Goal: Task Accomplishment & Management: Complete application form

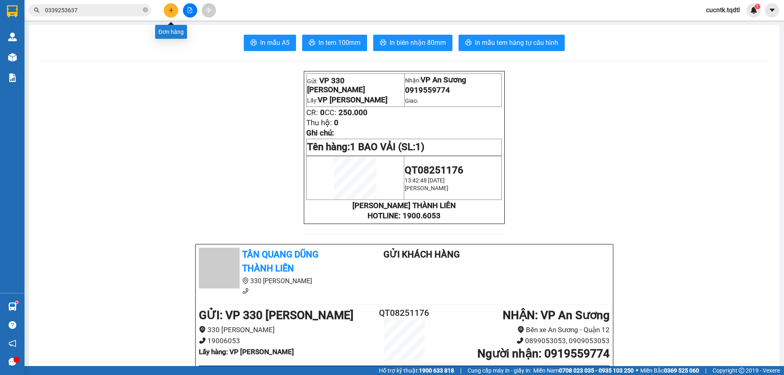
click at [175, 9] on button at bounding box center [171, 10] width 14 height 14
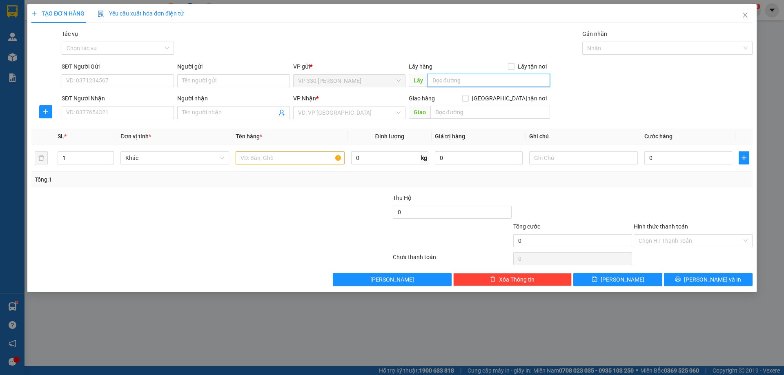
click at [463, 85] on input "text" at bounding box center [489, 80] width 123 height 13
type input "VP [PERSON_NAME]"
click at [90, 115] on input "SĐT Người Nhận" at bounding box center [118, 112] width 112 height 13
type input "0943276245"
click at [371, 111] on input "search" at bounding box center [346, 113] width 97 height 12
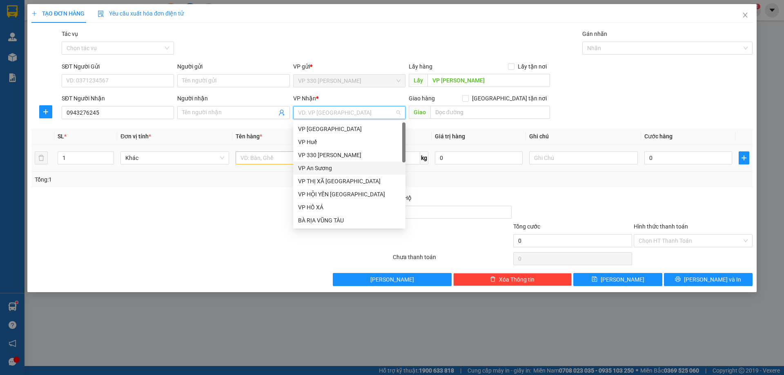
click at [342, 169] on div "VP An Sương" at bounding box center [349, 168] width 103 height 9
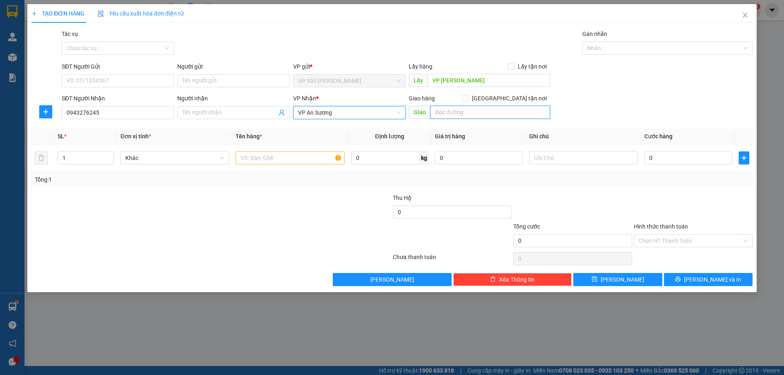
click at [447, 115] on input "text" at bounding box center [491, 112] width 120 height 13
type input "CV [PERSON_NAME]"
click at [298, 159] on input "text" at bounding box center [290, 158] width 109 height 13
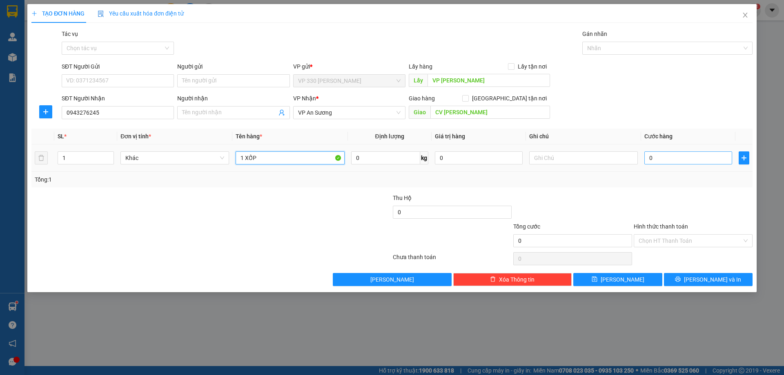
type input "1 XỐP"
click at [677, 154] on input "0" at bounding box center [689, 158] width 88 height 13
type input "1"
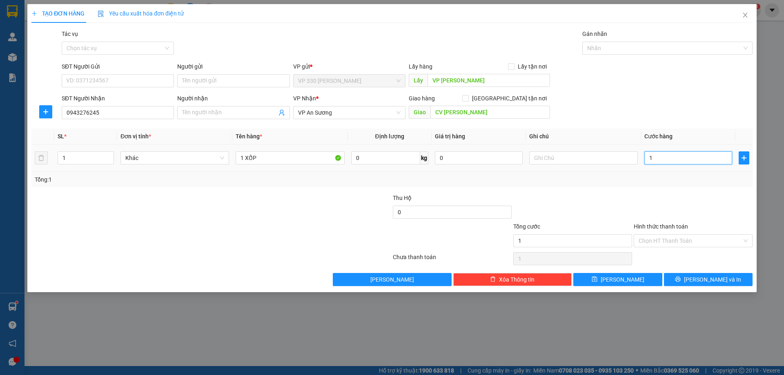
type input "10"
type input "100"
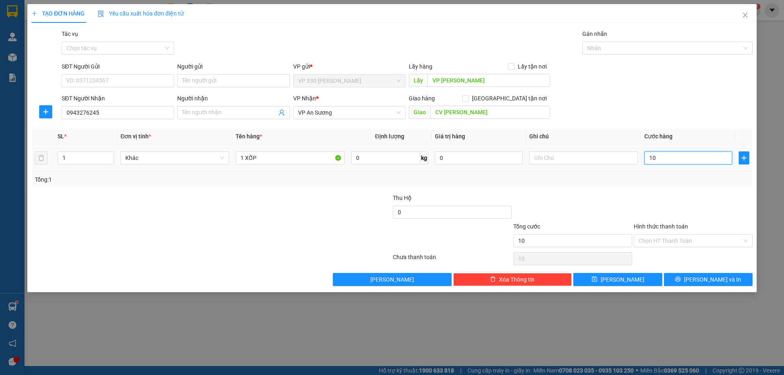
type input "100"
type input "1.000"
type input "10.000"
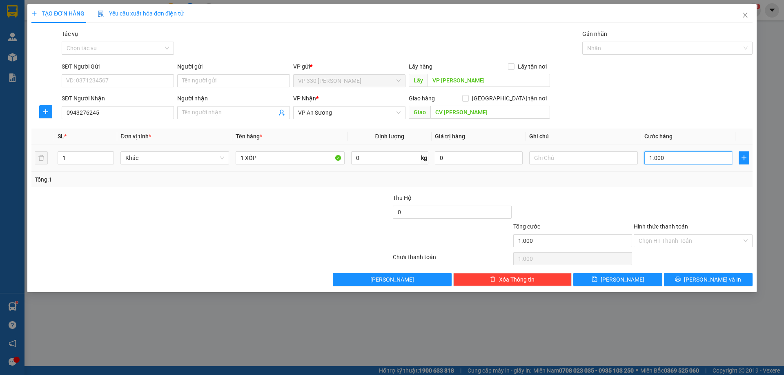
type input "10.000"
type input "100.000"
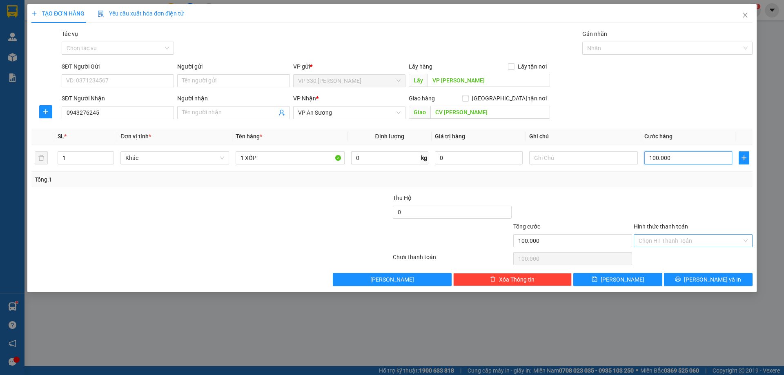
type input "100.000"
click at [706, 242] on input "Hình thức thanh toán" at bounding box center [690, 241] width 103 height 12
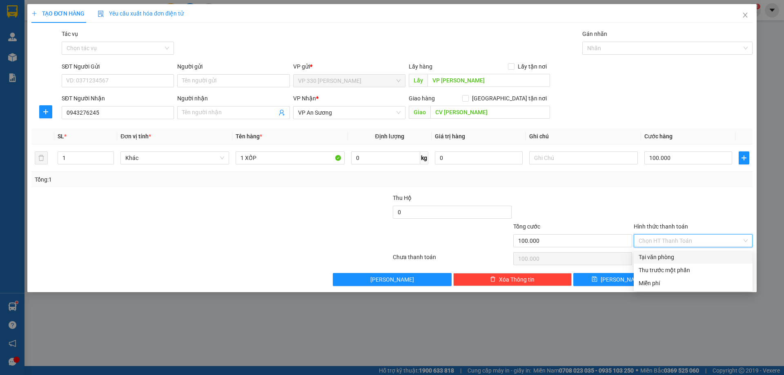
click at [643, 255] on div "Tại văn phòng" at bounding box center [693, 257] width 109 height 9
type input "0"
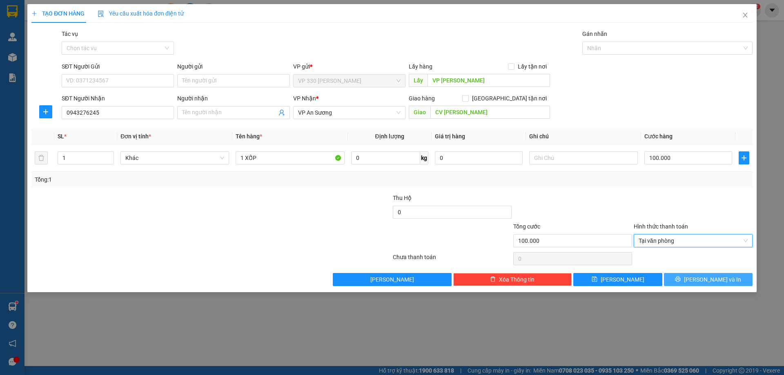
click at [701, 280] on button "[PERSON_NAME] và In" at bounding box center [708, 279] width 89 height 13
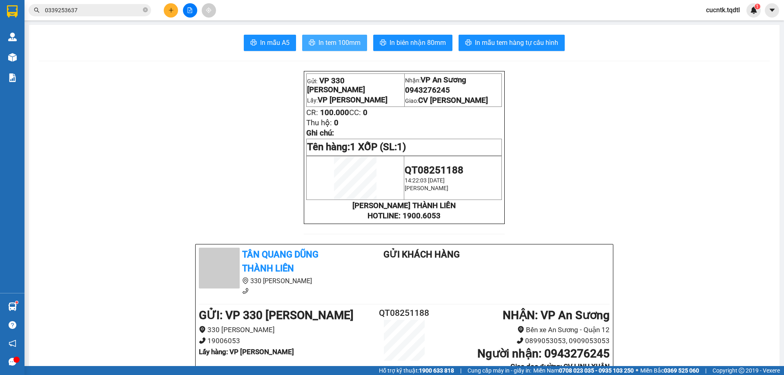
click at [326, 44] on span "In tem 100mm" at bounding box center [340, 43] width 42 height 10
click at [172, 11] on icon "plus" at bounding box center [171, 10] width 6 height 6
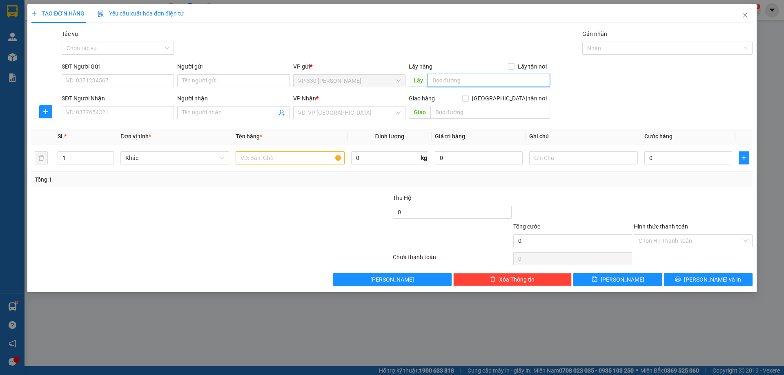
click at [466, 85] on input "text" at bounding box center [489, 80] width 123 height 13
type input "VP [PERSON_NAME]"
click at [111, 113] on input "SĐT Người Nhận" at bounding box center [118, 112] width 112 height 13
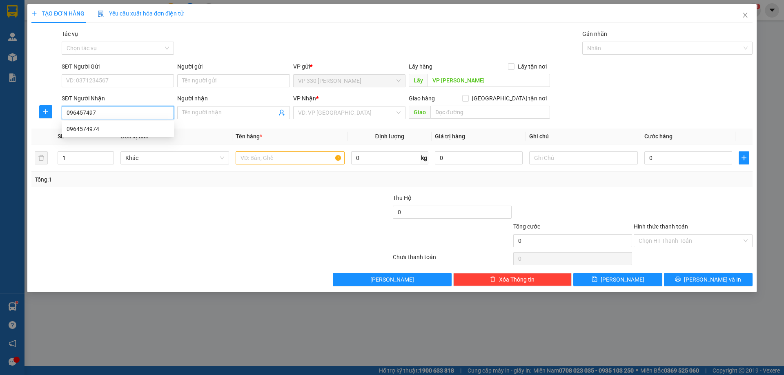
type input "0964574974"
click at [168, 134] on div "0964574974" at bounding box center [118, 129] width 112 height 13
type input "N4 HOA LÂN"
type input "250.000"
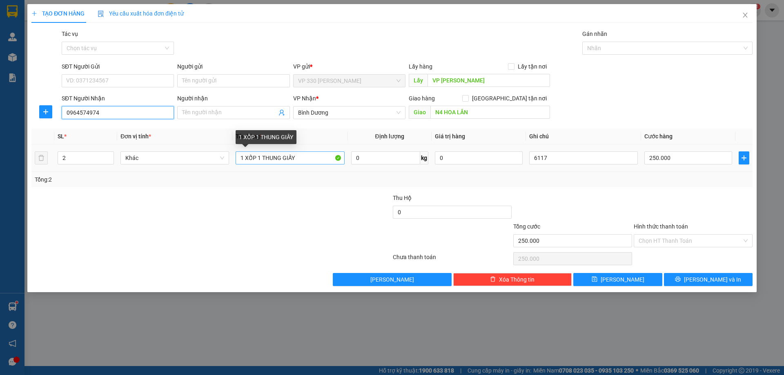
type input "0964574974"
drag, startPoint x: 299, startPoint y: 157, endPoint x: 263, endPoint y: 163, distance: 36.7
click at [263, 163] on input "1 XỐP 1 THUNG GIẤY" at bounding box center [290, 158] width 109 height 13
type input "1 XỐP 1 BAO"
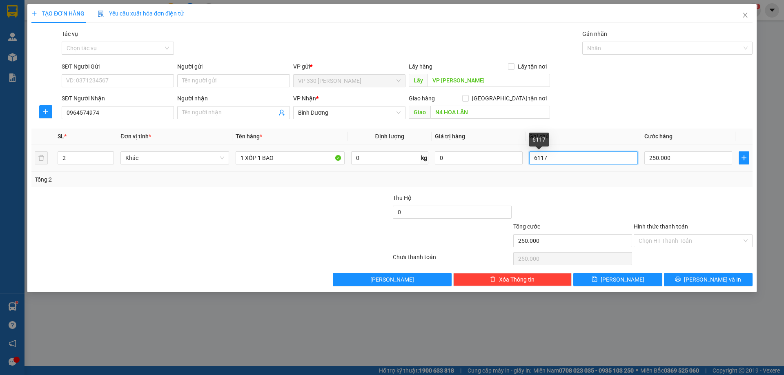
drag, startPoint x: 561, startPoint y: 160, endPoint x: 525, endPoint y: 163, distance: 36.1
click at [525, 163] on tr "2 Khác 1 XỐP 1 BAO 0 kg 0 6117 250.000" at bounding box center [392, 158] width 722 height 27
click at [679, 157] on input "250.000" at bounding box center [689, 158] width 88 height 13
type input "3"
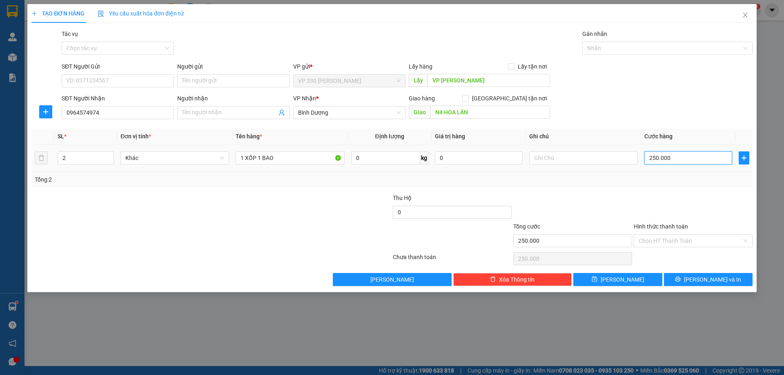
type input "3"
type input "30"
type input "300"
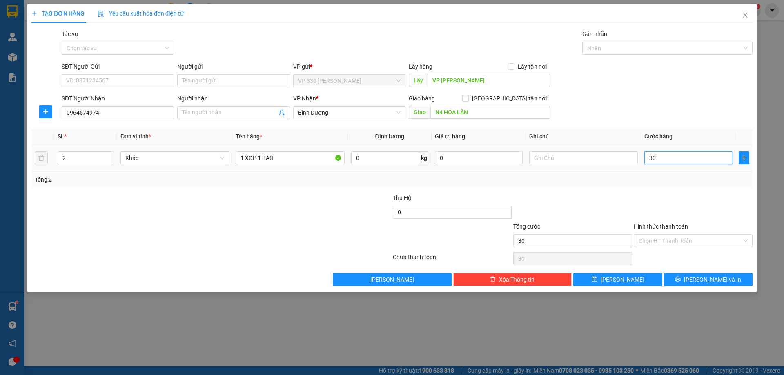
type input "300"
type input "3.000"
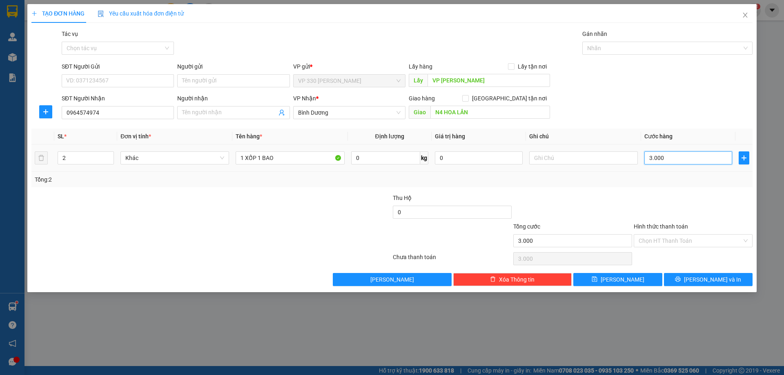
type input "30.000"
type input "300.000"
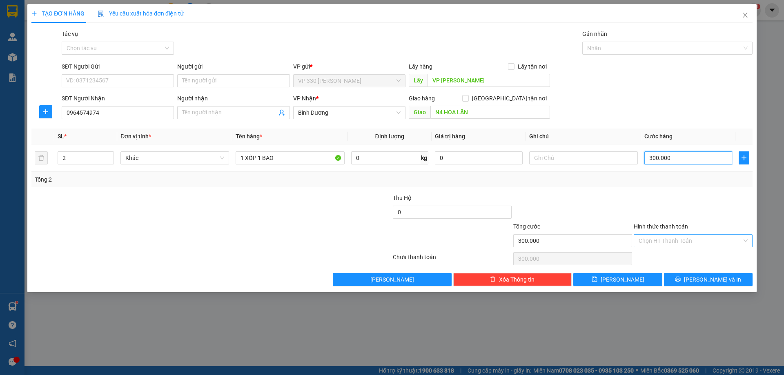
type input "300.000"
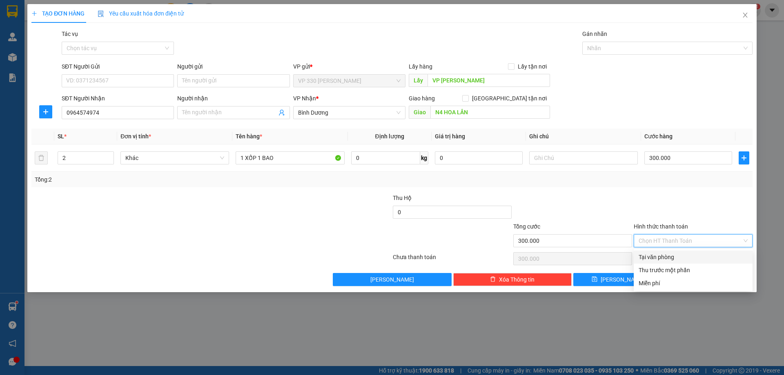
click at [724, 243] on input "Hình thức thanh toán" at bounding box center [690, 241] width 103 height 12
click at [712, 210] on div at bounding box center [693, 208] width 121 height 29
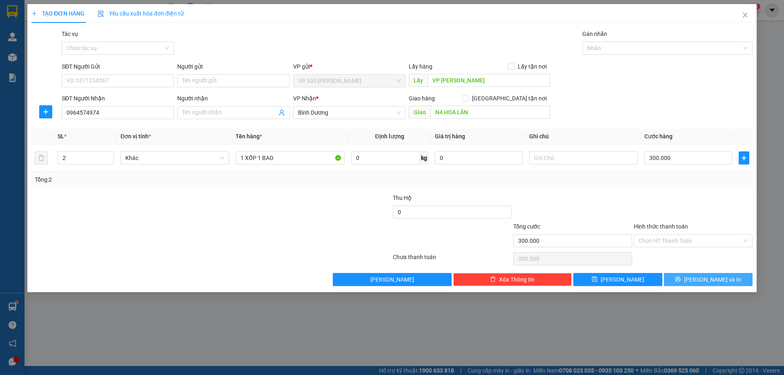
click at [709, 278] on span "[PERSON_NAME] và In" at bounding box center [712, 279] width 57 height 9
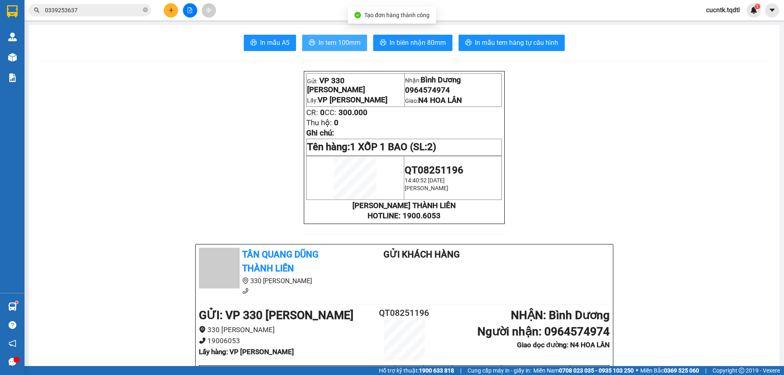
click at [344, 45] on span "In tem 100mm" at bounding box center [340, 43] width 42 height 10
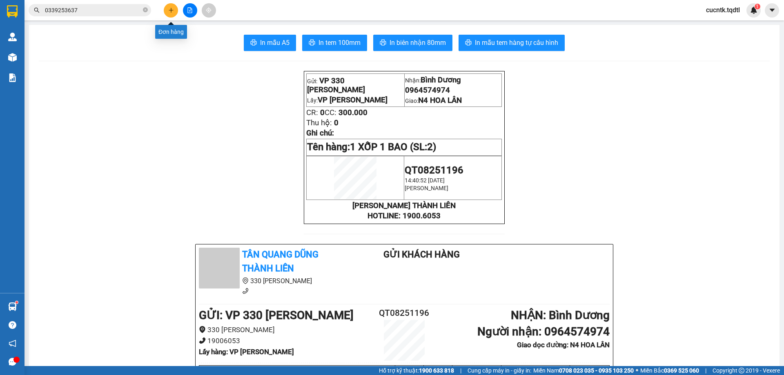
click at [168, 7] on icon "plus" at bounding box center [171, 10] width 6 height 6
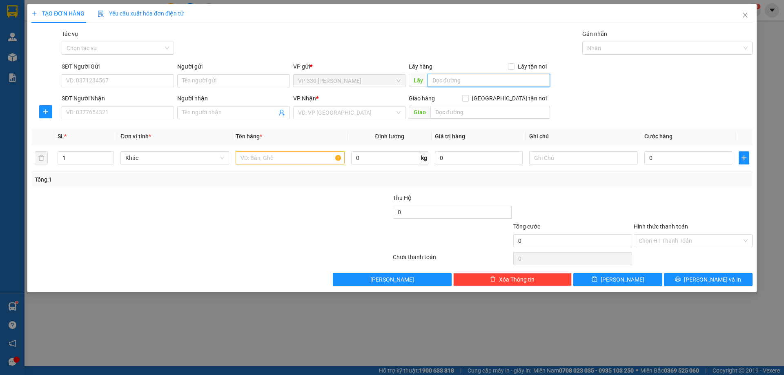
click at [478, 78] on input "text" at bounding box center [489, 80] width 123 height 13
type input "VP [PERSON_NAME]"
click at [157, 109] on input "SĐT Người Nhận" at bounding box center [118, 112] width 112 height 13
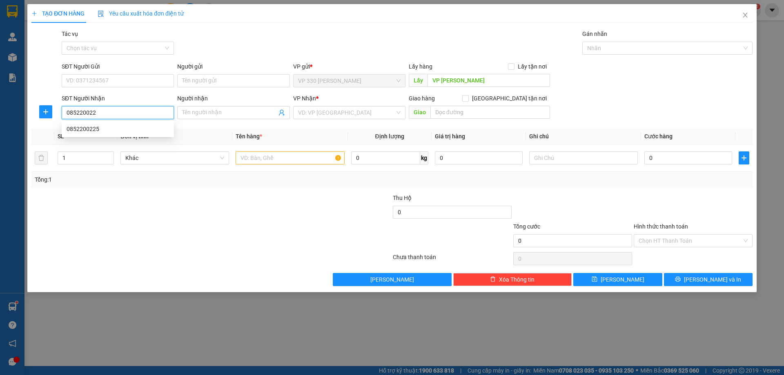
type input "0852200225"
click at [136, 132] on div "0852200225" at bounding box center [118, 129] width 103 height 9
type input "ĐHNL"
type input "200.000"
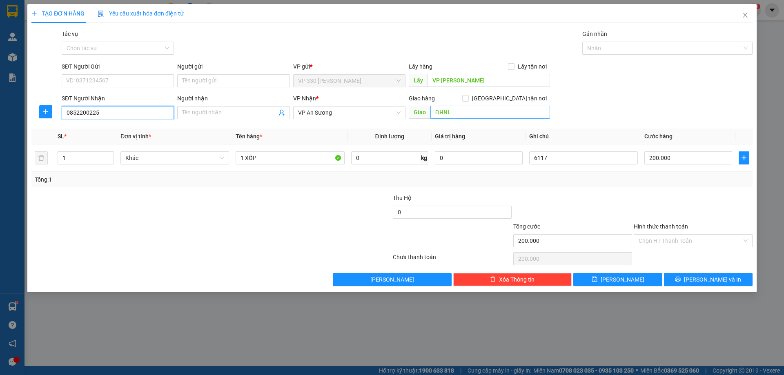
type input "0852200225"
click at [462, 112] on input "ĐHNL" at bounding box center [491, 112] width 120 height 13
type input "DĨ AN"
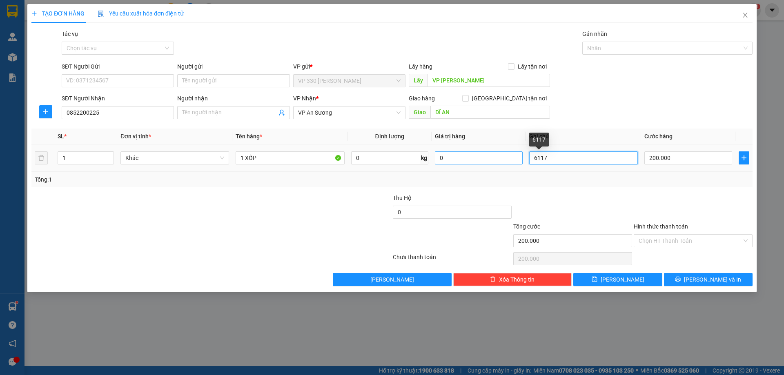
drag, startPoint x: 568, startPoint y: 160, endPoint x: 507, endPoint y: 161, distance: 60.9
click at [507, 161] on tr "1 Khác 1 XỐP 0 kg 0 6117 200.000" at bounding box center [392, 158] width 722 height 27
type input "0"
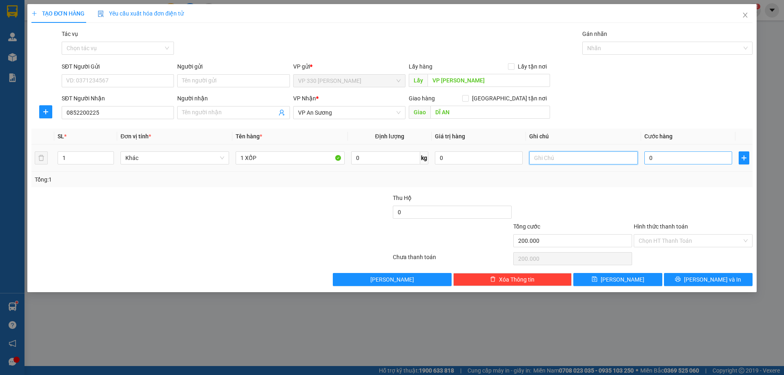
type input "200.000"
click at [655, 155] on input "0" at bounding box center [689, 158] width 88 height 13
type input "1"
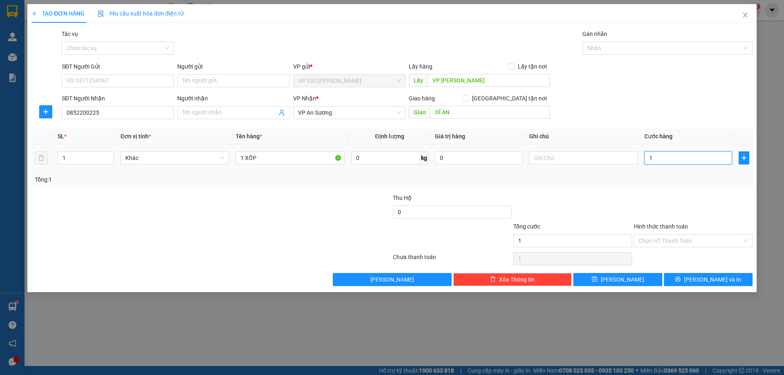
type input "15"
type input "150"
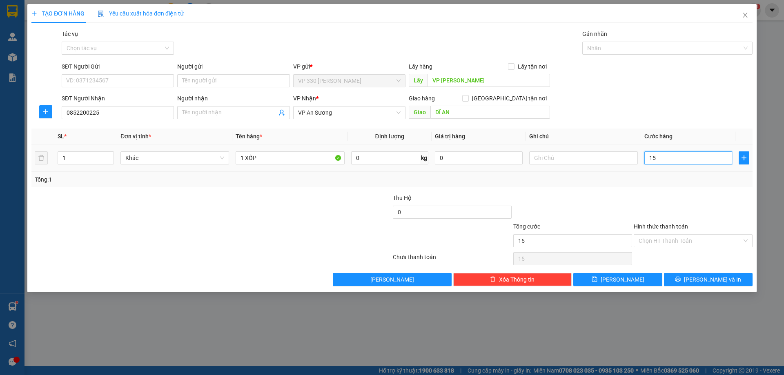
type input "150"
type input "1.500"
type input "15.000"
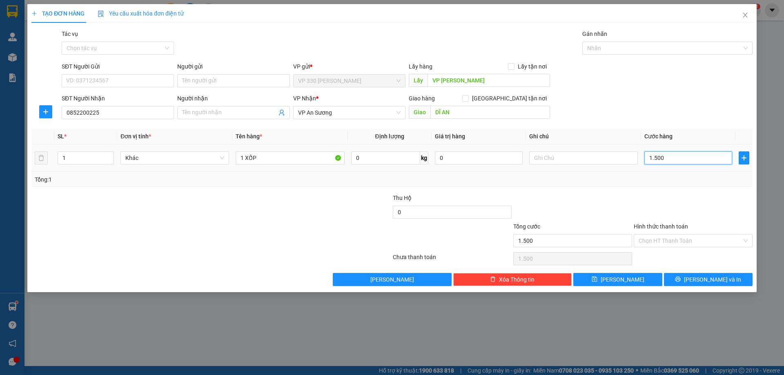
type input "15.000"
type input "150.000"
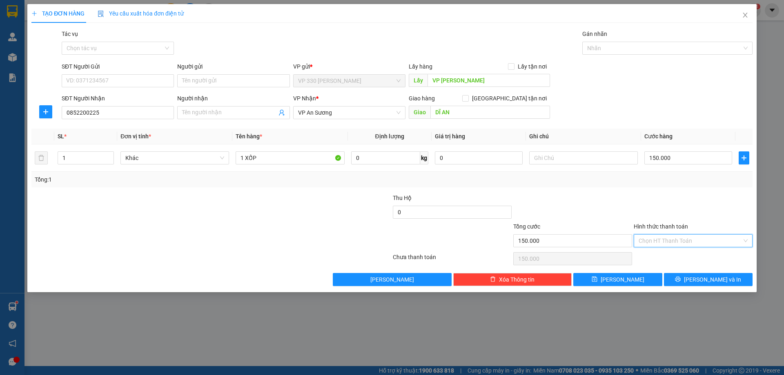
click at [691, 239] on input "Hình thức thanh toán" at bounding box center [690, 241] width 103 height 12
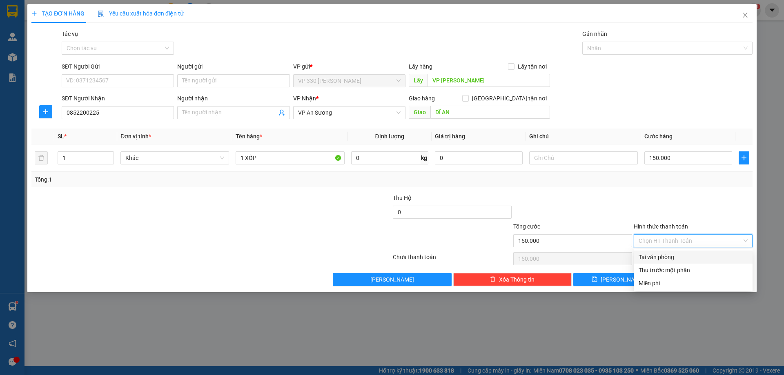
click at [673, 256] on div "Tại văn phòng" at bounding box center [693, 257] width 109 height 9
type input "0"
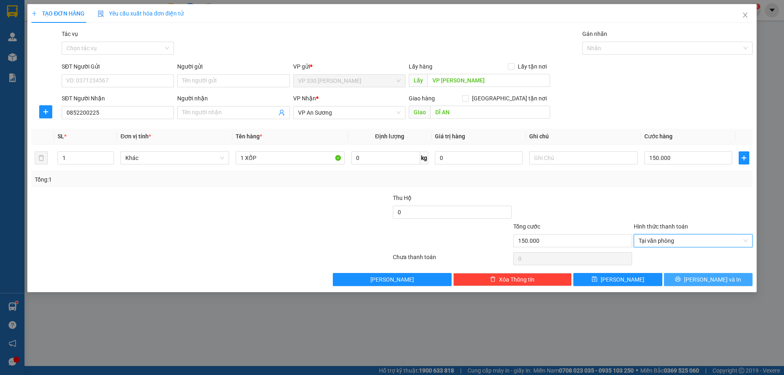
click at [719, 275] on button "[PERSON_NAME] và In" at bounding box center [708, 279] width 89 height 13
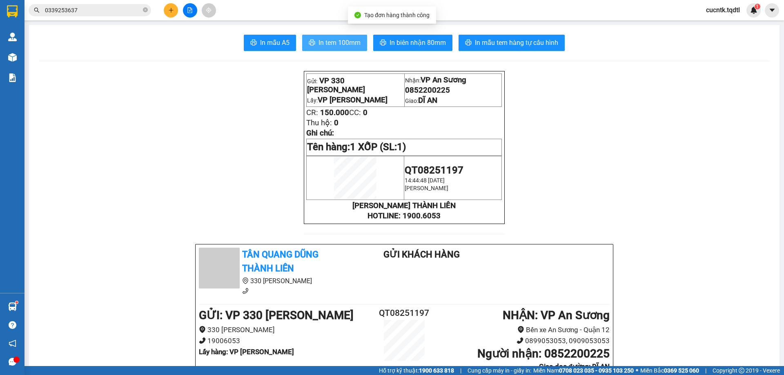
click at [344, 43] on span "In tem 100mm" at bounding box center [340, 43] width 42 height 10
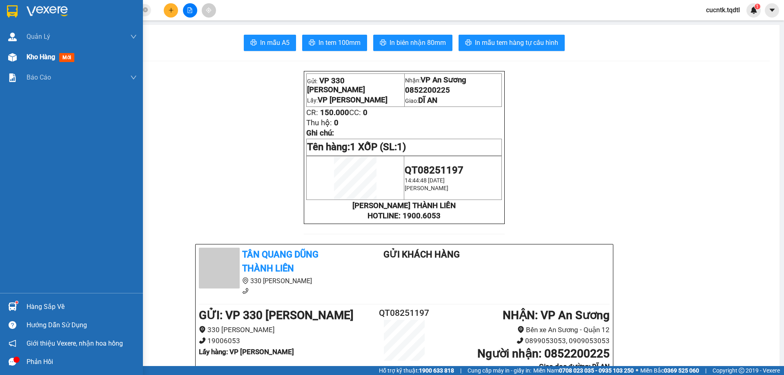
click at [40, 58] on span "Kho hàng" at bounding box center [41, 57] width 29 height 8
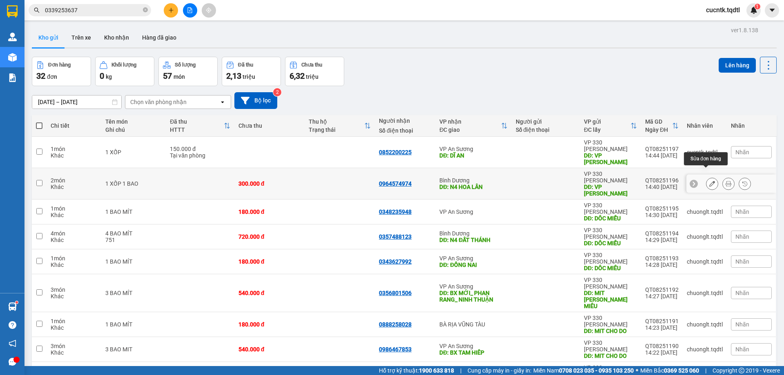
click at [710, 181] on icon at bounding box center [713, 184] width 6 height 6
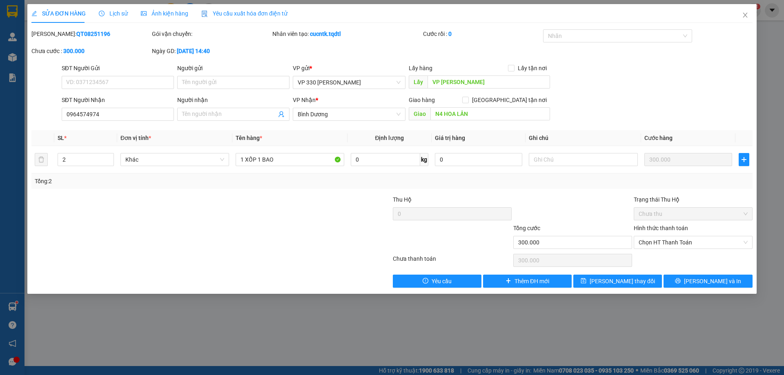
type input "VP [PERSON_NAME]"
type input "0964574974"
type input "N4 HOA LÂN"
type input "300.000"
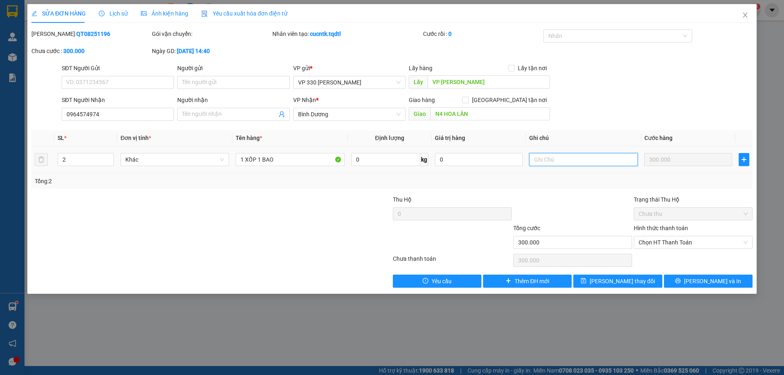
click at [535, 160] on input "text" at bounding box center [583, 159] width 109 height 13
type input "HỦY GIÚP E"
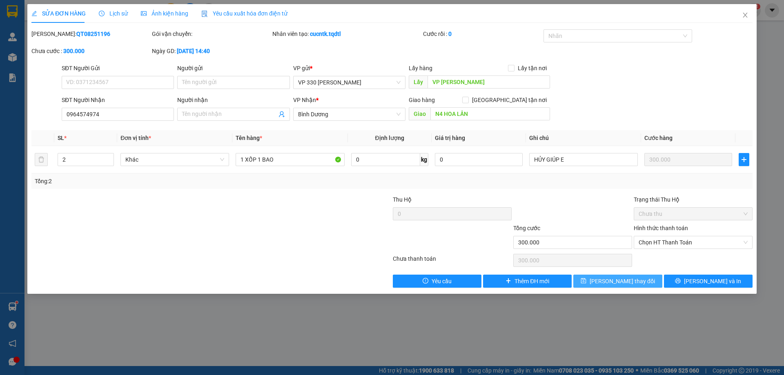
click at [623, 279] on span "[PERSON_NAME] thay đổi" at bounding box center [622, 281] width 65 height 9
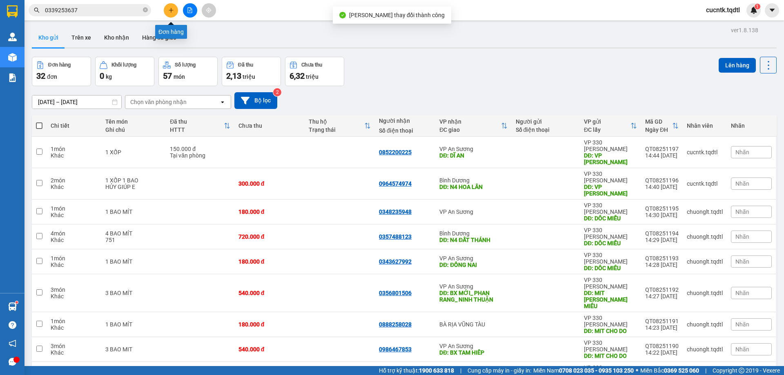
click at [168, 7] on button at bounding box center [171, 10] width 14 height 14
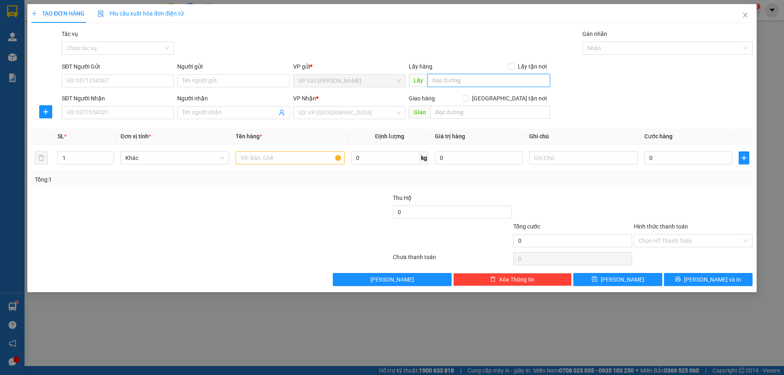
click at [453, 82] on input "text" at bounding box center [489, 80] width 123 height 13
type input "VP [PERSON_NAME]"
click at [117, 114] on input "SĐT Người Nhận" at bounding box center [118, 112] width 112 height 13
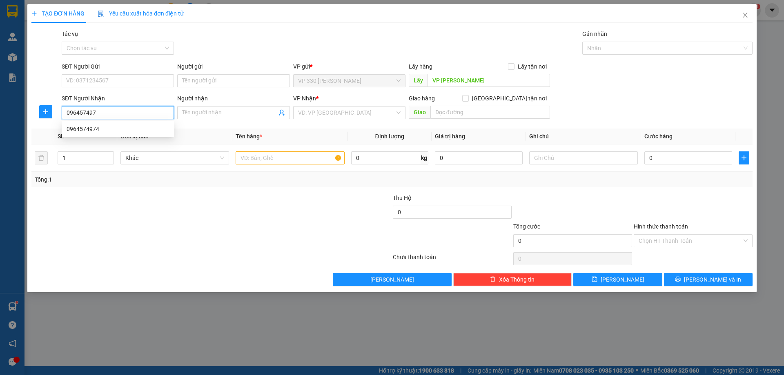
type input "0964574974"
click at [121, 130] on div "0964574974" at bounding box center [118, 129] width 103 height 9
type input "N4 HOA LÂN"
type input "300.000"
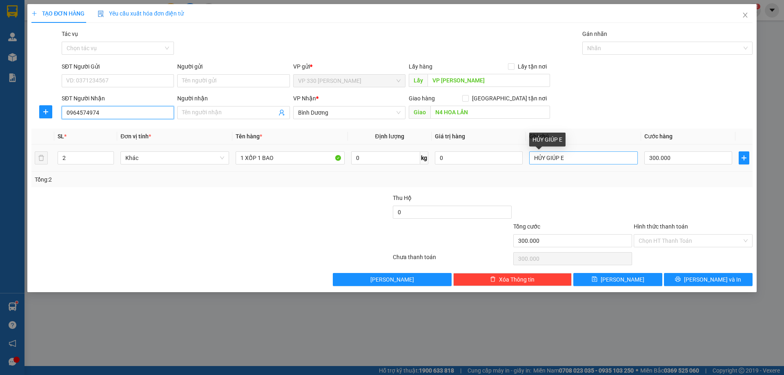
type input "0964574974"
drag, startPoint x: 575, startPoint y: 156, endPoint x: 530, endPoint y: 165, distance: 45.4
click at [530, 165] on div "HỦY GIÚP E" at bounding box center [583, 158] width 109 height 16
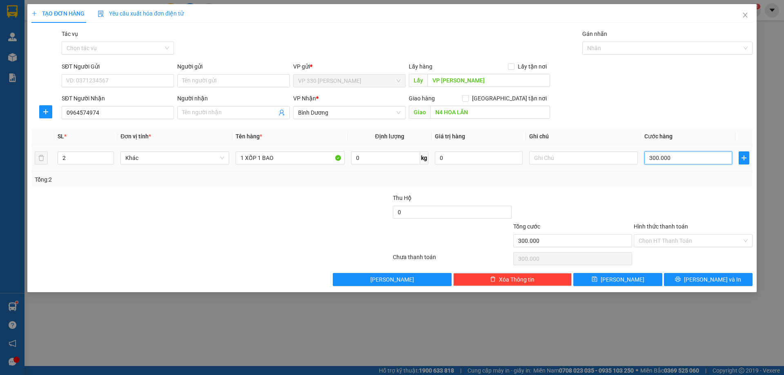
type input "3"
type input "35"
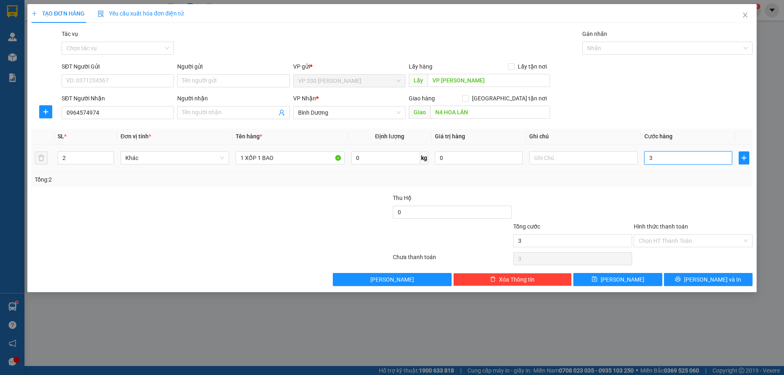
type input "35"
type input "350"
type input "3.500"
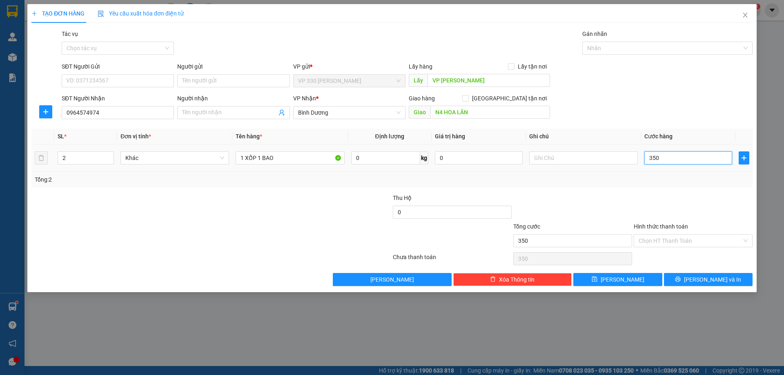
type input "3.500"
type input "35.000"
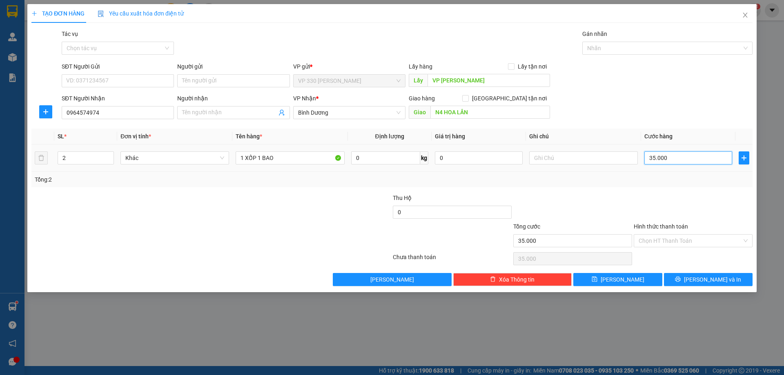
type input "350.000"
click at [711, 277] on span "[PERSON_NAME] và In" at bounding box center [712, 279] width 57 height 9
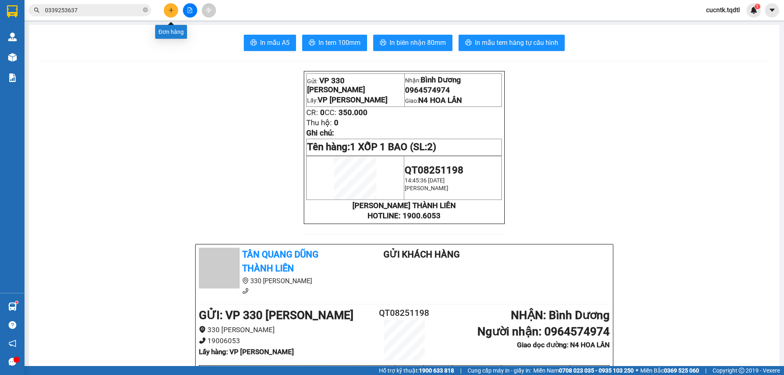
click at [176, 11] on button at bounding box center [171, 10] width 14 height 14
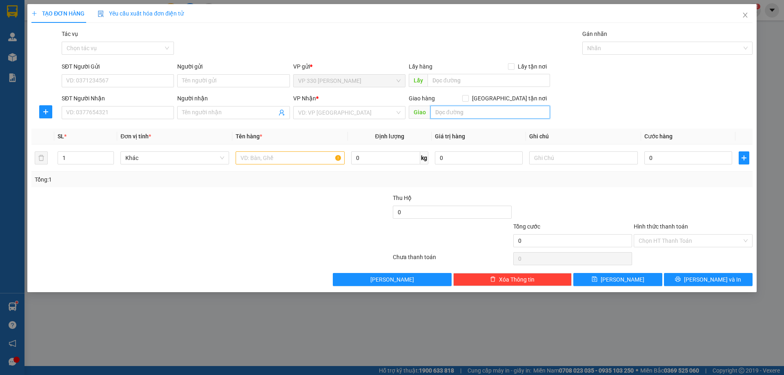
click at [487, 113] on input "text" at bounding box center [491, 112] width 120 height 13
click at [469, 82] on input "text" at bounding box center [489, 80] width 123 height 13
type input "VP [PERSON_NAME]"
click at [139, 114] on input "SĐT Người Nhận" at bounding box center [118, 112] width 112 height 13
type input "0939345165"
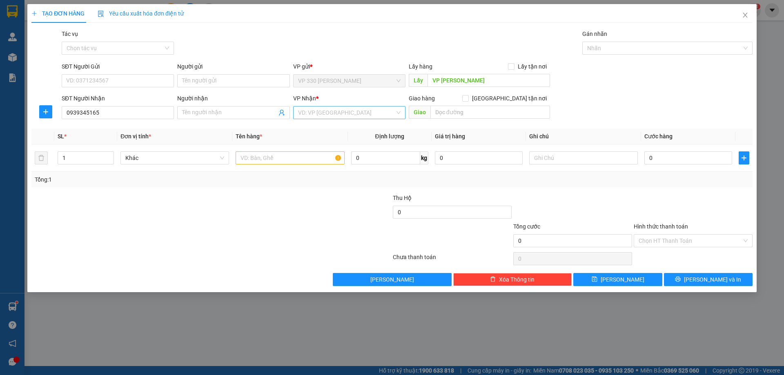
click at [326, 112] on input "search" at bounding box center [346, 113] width 97 height 12
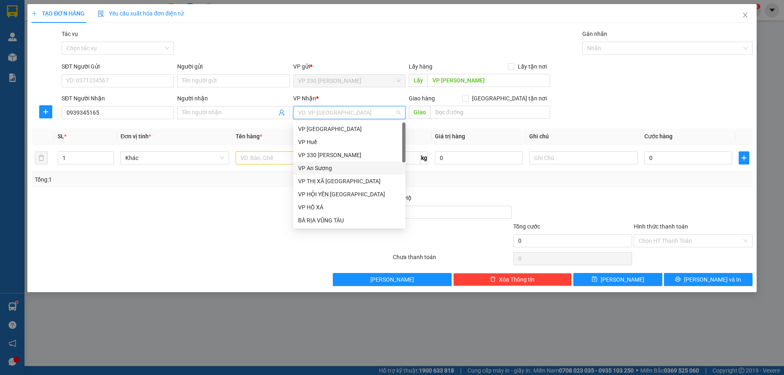
click at [329, 174] on div "VP An Sương" at bounding box center [349, 168] width 112 height 13
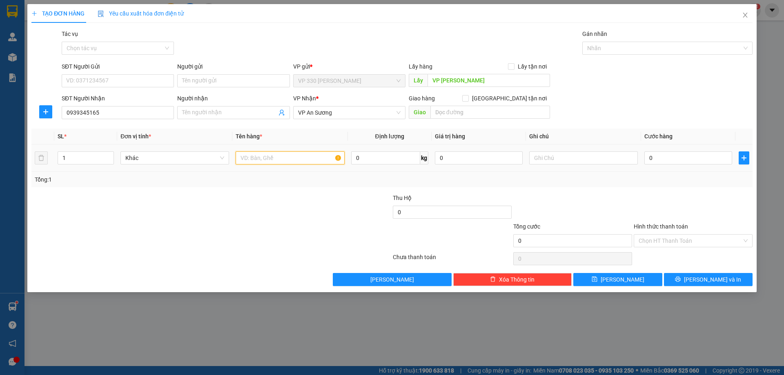
click at [298, 159] on input "text" at bounding box center [290, 158] width 109 height 13
type input "1 GIẤY"
click at [687, 158] on input "0" at bounding box center [689, 158] width 88 height 13
type input "3"
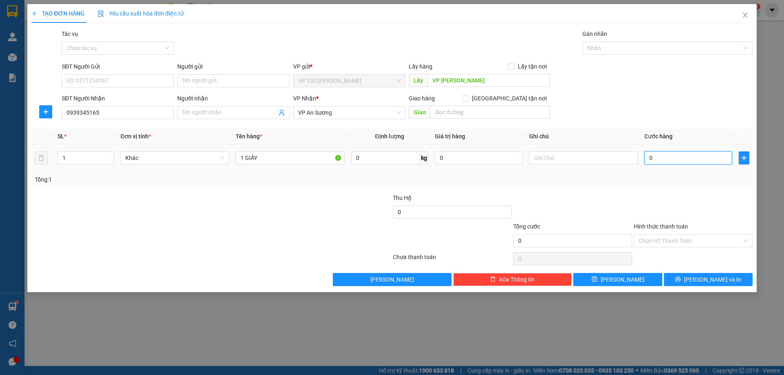
type input "3"
type input "30"
type input "300"
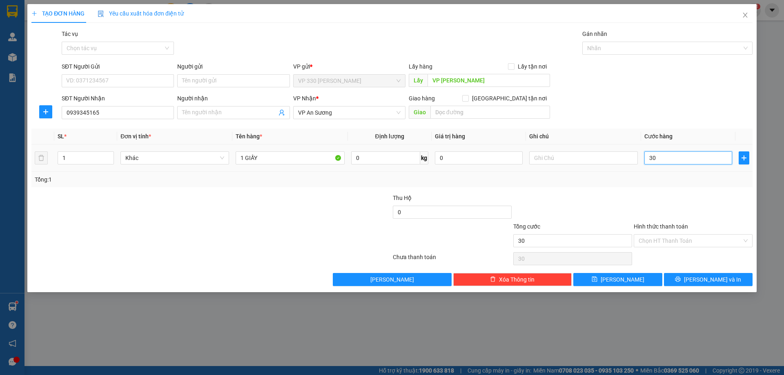
type input "300"
type input "3.000"
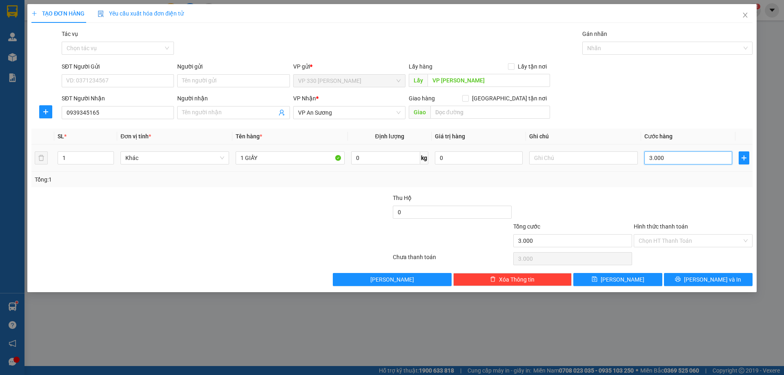
type input "30.000"
type input "300.000"
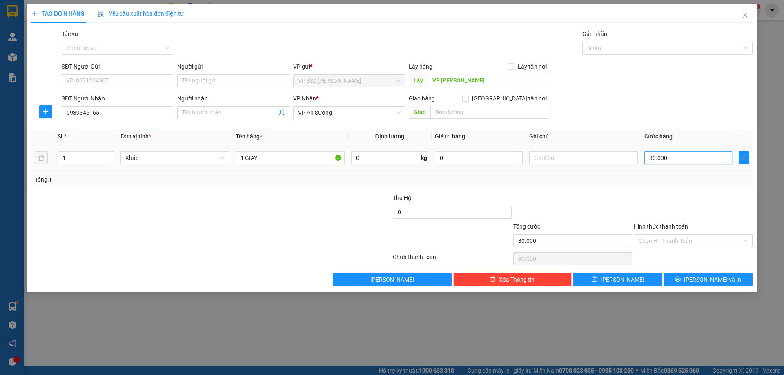
type input "300.000"
click at [643, 277] on button "[PERSON_NAME]" at bounding box center [618, 279] width 89 height 13
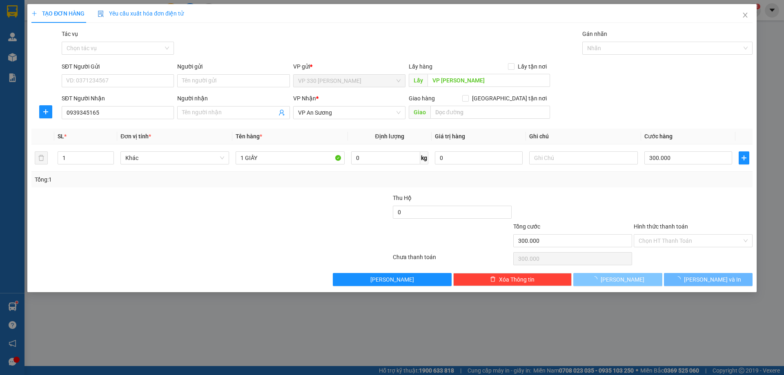
type input "0"
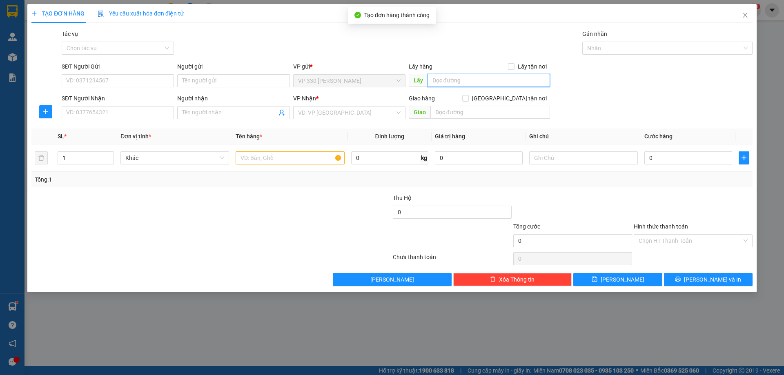
click at [459, 82] on input "text" at bounding box center [489, 80] width 123 height 13
type input "VP [PERSON_NAME]"
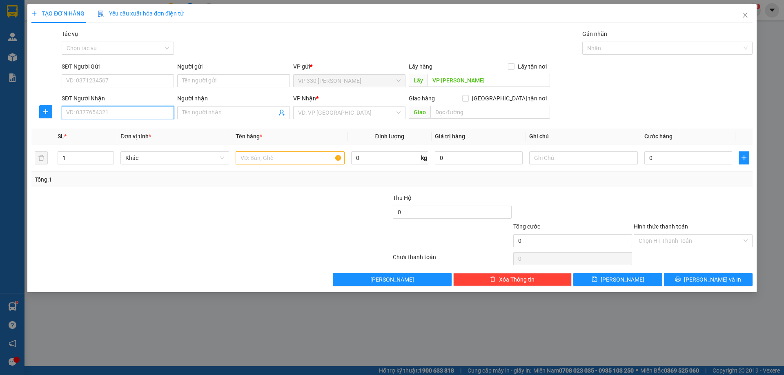
click at [155, 115] on input "SĐT Người Nhận" at bounding box center [118, 112] width 112 height 13
type input "0946963045"
click at [147, 132] on div "0946963045" at bounding box center [118, 129] width 103 height 9
type input "100.000"
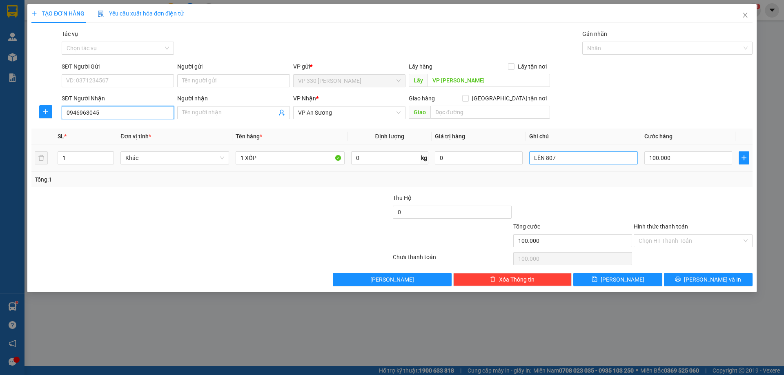
type input "0946963045"
drag, startPoint x: 576, startPoint y: 155, endPoint x: 532, endPoint y: 166, distance: 45.4
click at [532, 166] on div "LÊN 807" at bounding box center [583, 158] width 109 height 16
click at [697, 241] on input "Hình thức thanh toán" at bounding box center [690, 241] width 103 height 12
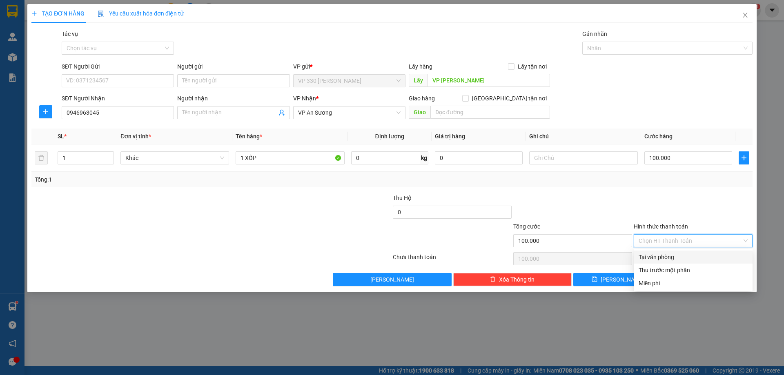
click at [687, 257] on div "Tại văn phòng" at bounding box center [693, 257] width 109 height 9
type input "0"
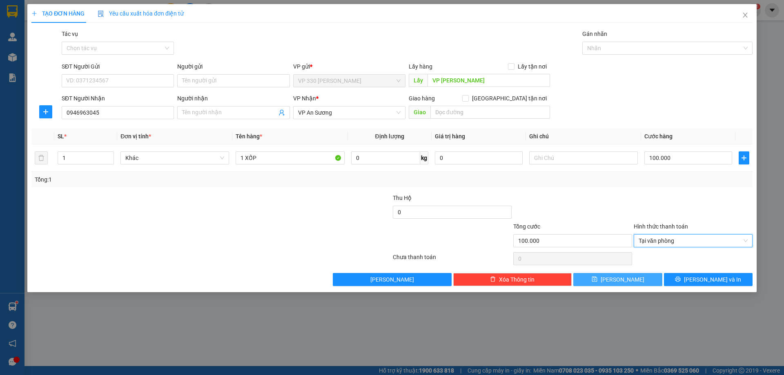
click at [619, 278] on span "[PERSON_NAME]" at bounding box center [623, 279] width 44 height 9
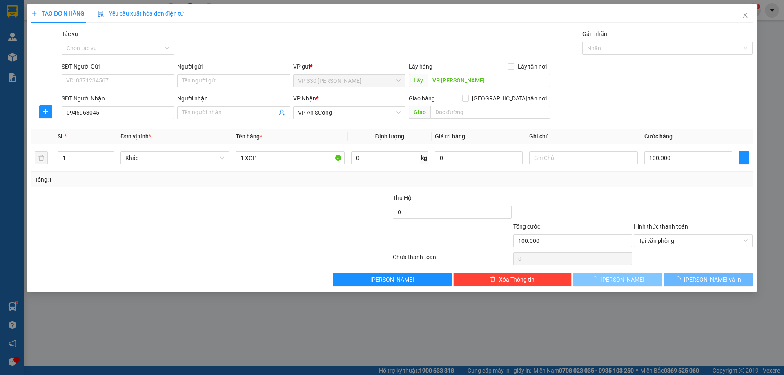
type input "0"
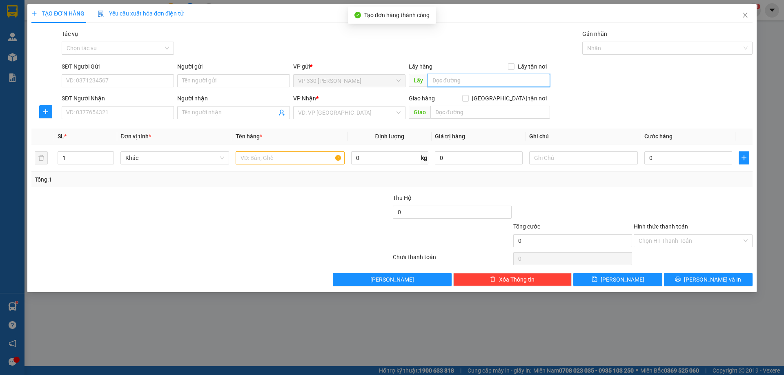
click at [468, 84] on input "text" at bounding box center [489, 80] width 123 height 13
type input "VP [PERSON_NAME]"
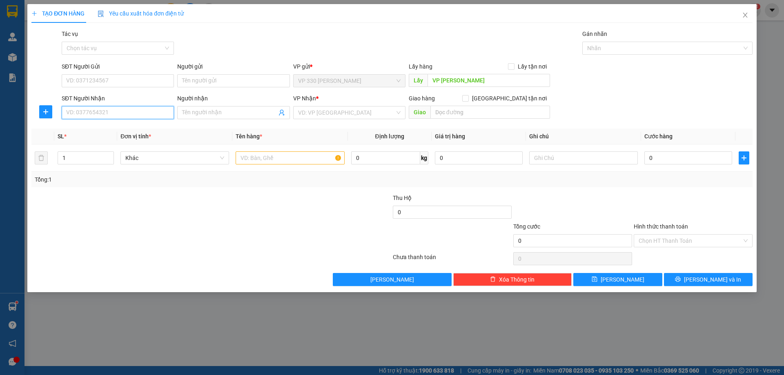
click at [143, 112] on input "SĐT Người Nhận" at bounding box center [118, 112] width 112 height 13
type input "0948833166"
click at [336, 113] on input "search" at bounding box center [346, 113] width 97 height 12
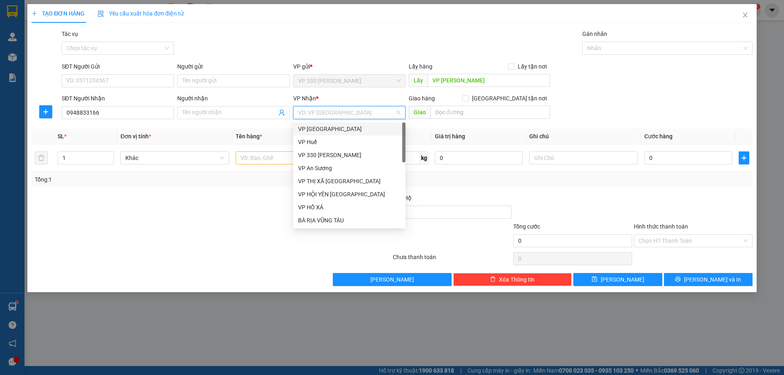
click at [337, 129] on div "VP [GEOGRAPHIC_DATA]" at bounding box center [349, 129] width 103 height 9
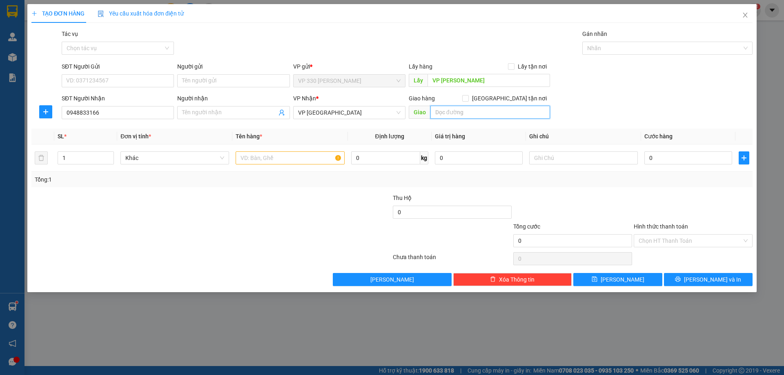
drag, startPoint x: 447, startPoint y: 113, endPoint x: 442, endPoint y: 108, distance: 6.7
click at [447, 113] on input "text" at bounding box center [491, 112] width 120 height 13
type input "[PERSON_NAME]"
click at [292, 159] on input "text" at bounding box center [290, 158] width 109 height 13
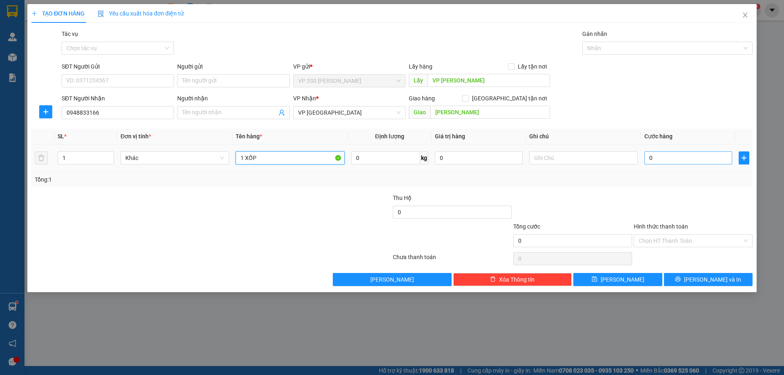
type input "1 XỐP"
click at [657, 157] on input "0" at bounding box center [689, 158] width 88 height 13
type input "1"
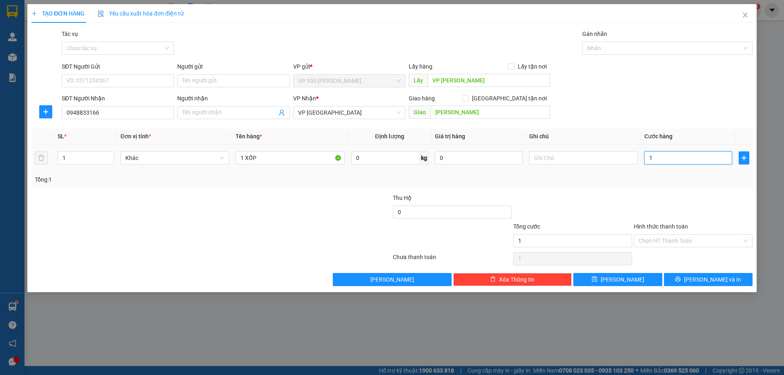
type input "10"
type input "100"
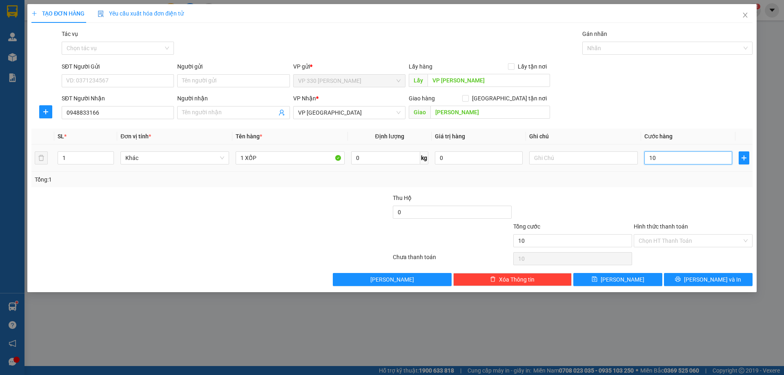
type input "100"
type input "1.000"
type input "10.000"
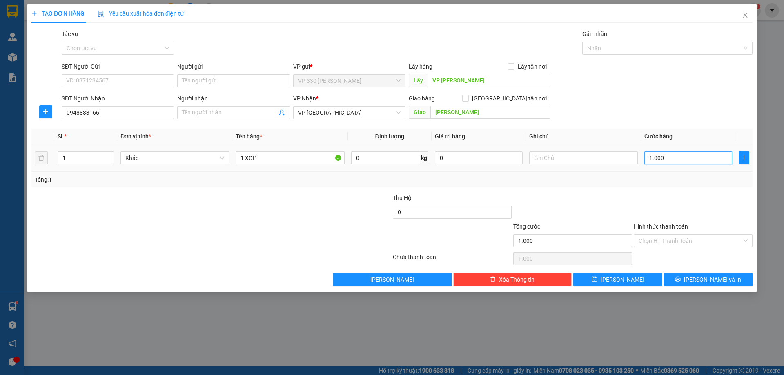
type input "10.000"
type input "100.000"
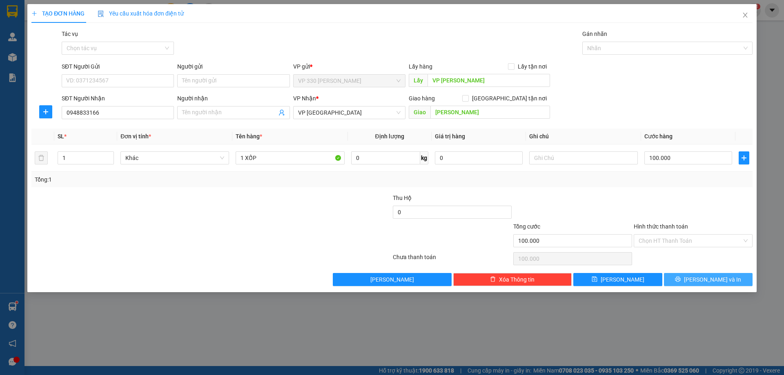
click at [692, 274] on button "[PERSON_NAME] và In" at bounding box center [708, 279] width 89 height 13
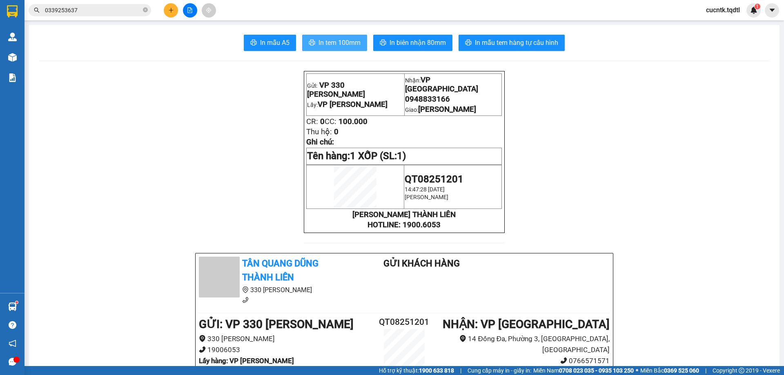
click at [330, 46] on span "In tem 100mm" at bounding box center [340, 43] width 42 height 10
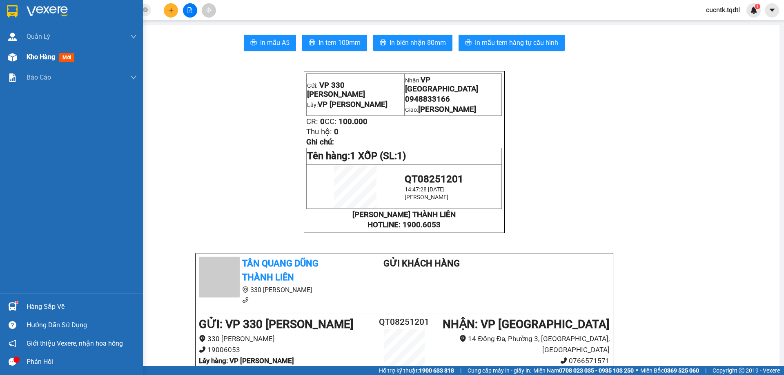
click at [43, 61] on div "Kho hàng mới" at bounding box center [52, 57] width 51 height 10
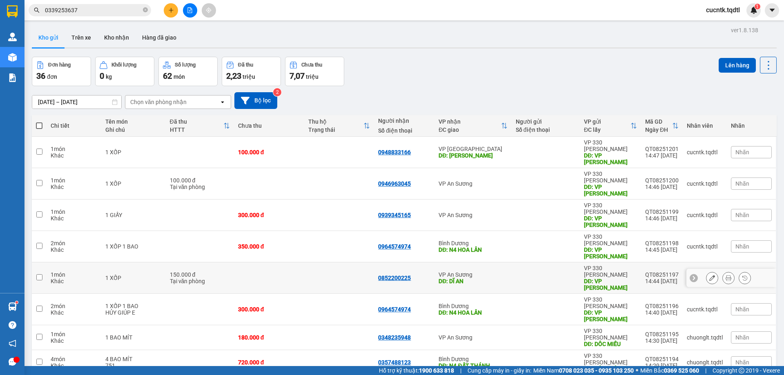
scroll to position [38, 0]
